Goal: Find specific page/section: Find specific page/section

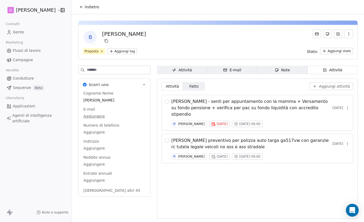
click at [84, 8] on button "Indietro" at bounding box center [89, 7] width 26 height 10
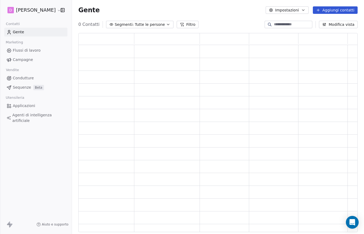
scroll to position [199, 279]
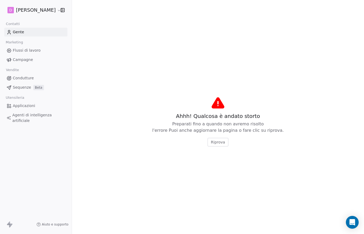
click at [221, 143] on span "Riprova" at bounding box center [218, 142] width 14 height 5
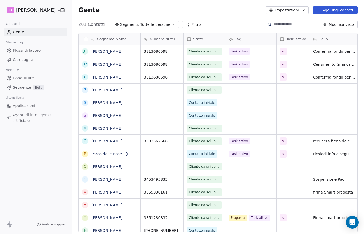
scroll to position [212, 292]
click at [293, 22] on input at bounding box center [292, 24] width 37 height 5
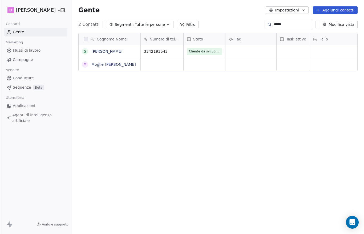
type input "*****"
click at [97, 49] on link "[PERSON_NAME]" at bounding box center [106, 51] width 31 height 4
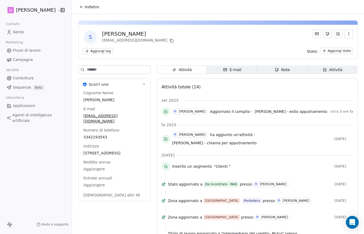
click at [338, 67] on font "Attività" at bounding box center [335, 70] width 13 height 6
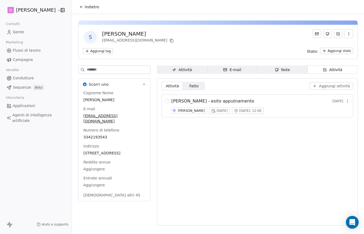
click at [87, 4] on button "Indietro" at bounding box center [89, 7] width 26 height 10
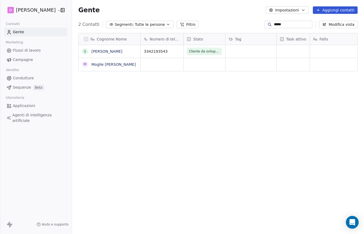
scroll to position [212, 292]
click at [102, 62] on link "Moglie [PERSON_NAME]" at bounding box center [113, 64] width 45 height 4
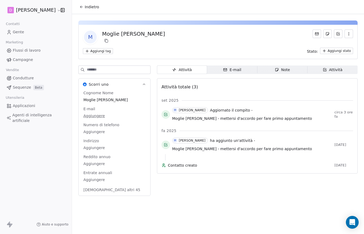
click at [343, 66] on span "Attività Attività" at bounding box center [333, 70] width 50 height 9
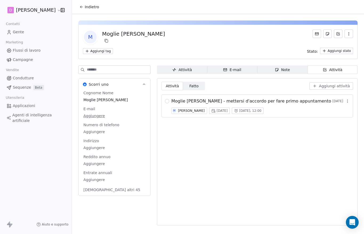
click at [84, 5] on button "Indietro" at bounding box center [89, 7] width 26 height 10
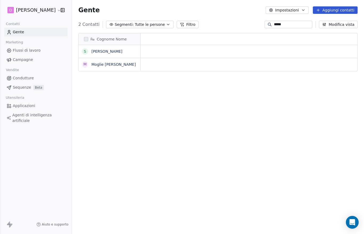
scroll to position [212, 292]
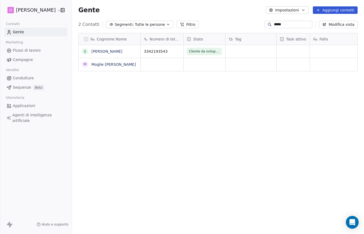
click at [289, 22] on input "*****" at bounding box center [292, 24] width 37 height 5
type input "********"
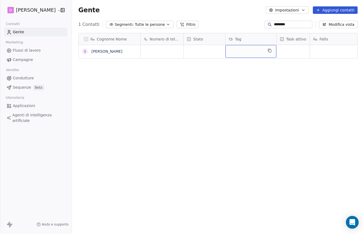
click at [101, 49] on link "[PERSON_NAME]" at bounding box center [106, 51] width 31 height 4
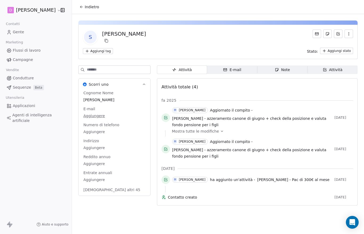
click at [337, 66] on span "Attività Attività" at bounding box center [333, 70] width 50 height 9
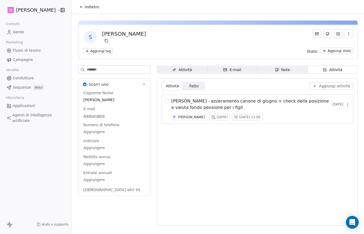
click at [85, 4] on button "Indietro" at bounding box center [89, 7] width 26 height 10
